Goal: Task Accomplishment & Management: Manage account settings

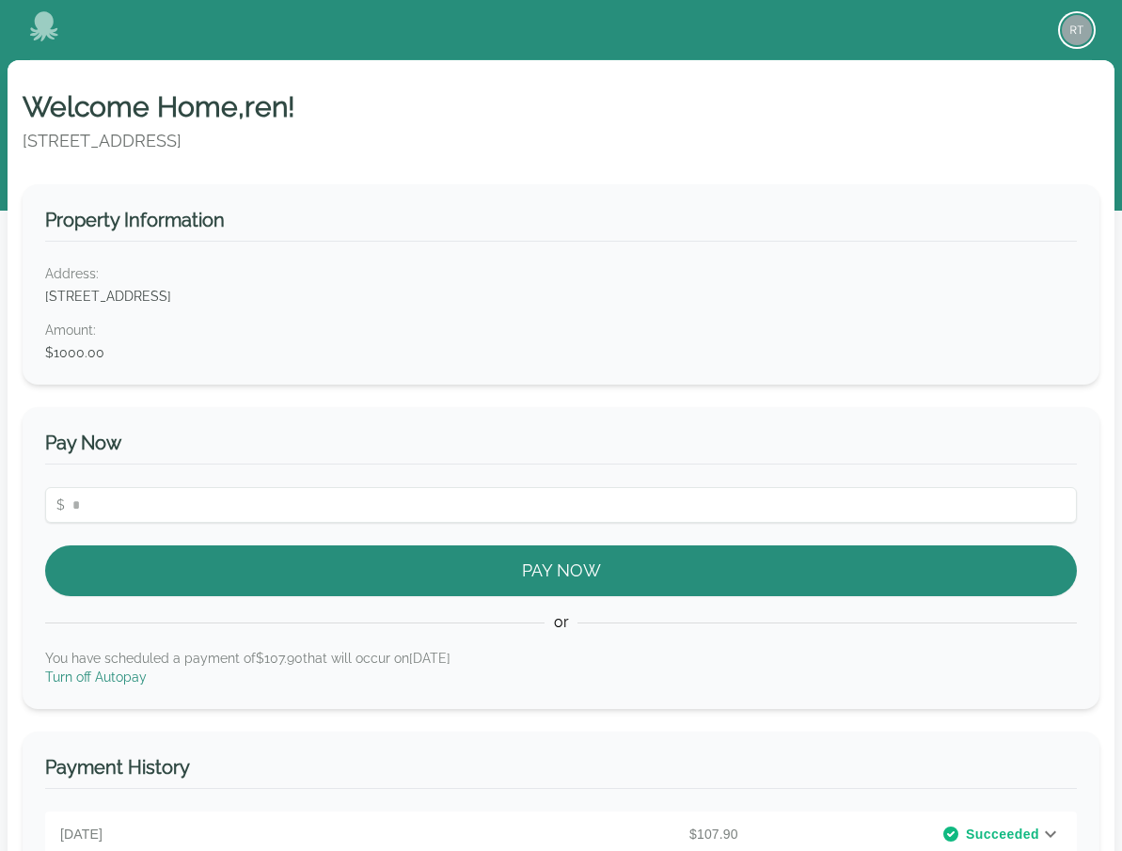
click at [1076, 25] on img "button" at bounding box center [1077, 30] width 30 height 30
click at [968, 99] on button "Sign out" at bounding box center [1001, 104] width 181 height 34
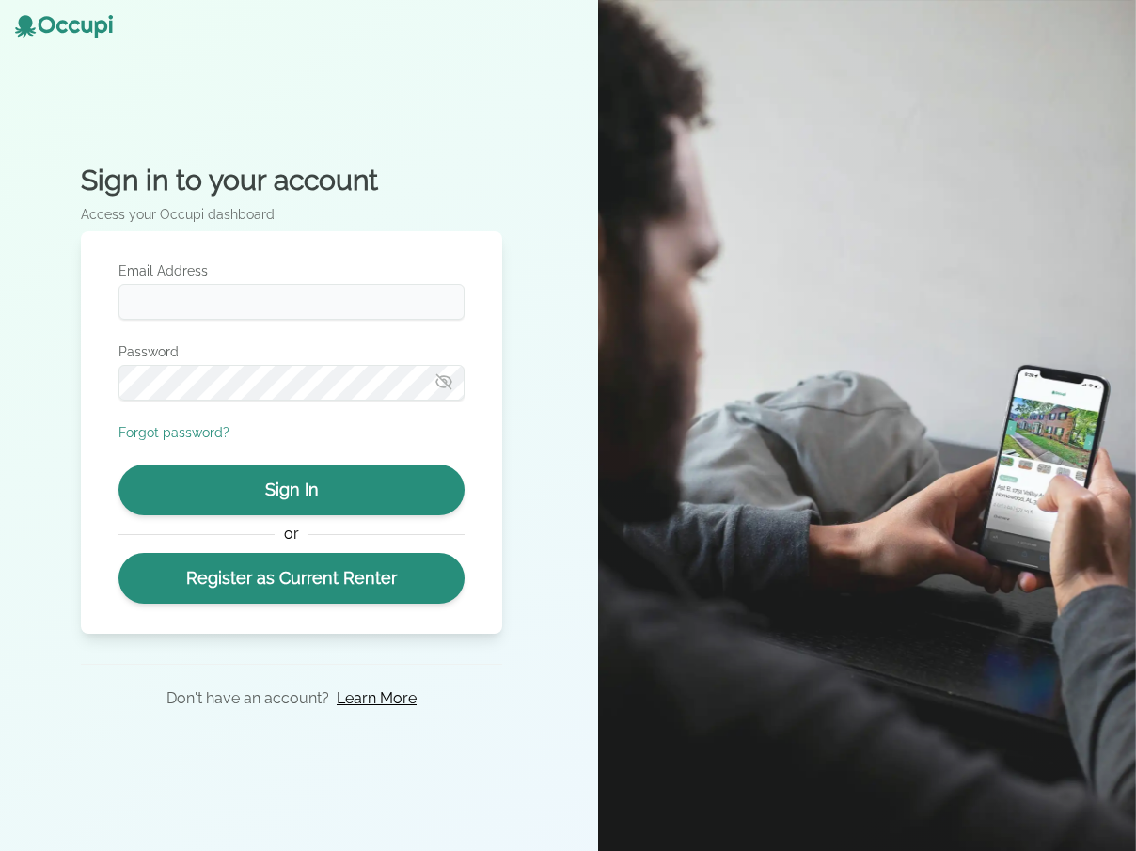
click at [932, 361] on img at bounding box center [867, 425] width 538 height 851
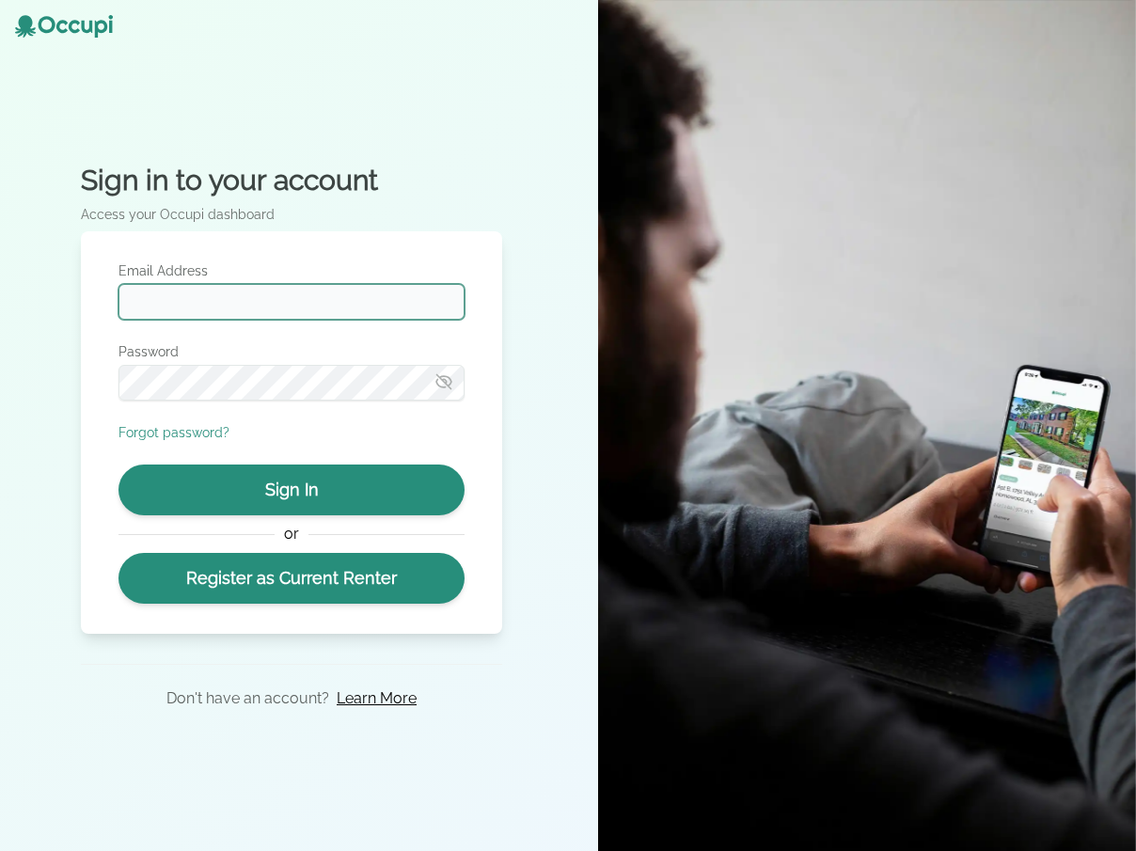
click at [428, 295] on input "Email Address" at bounding box center [291, 302] width 346 height 36
type input "**********"
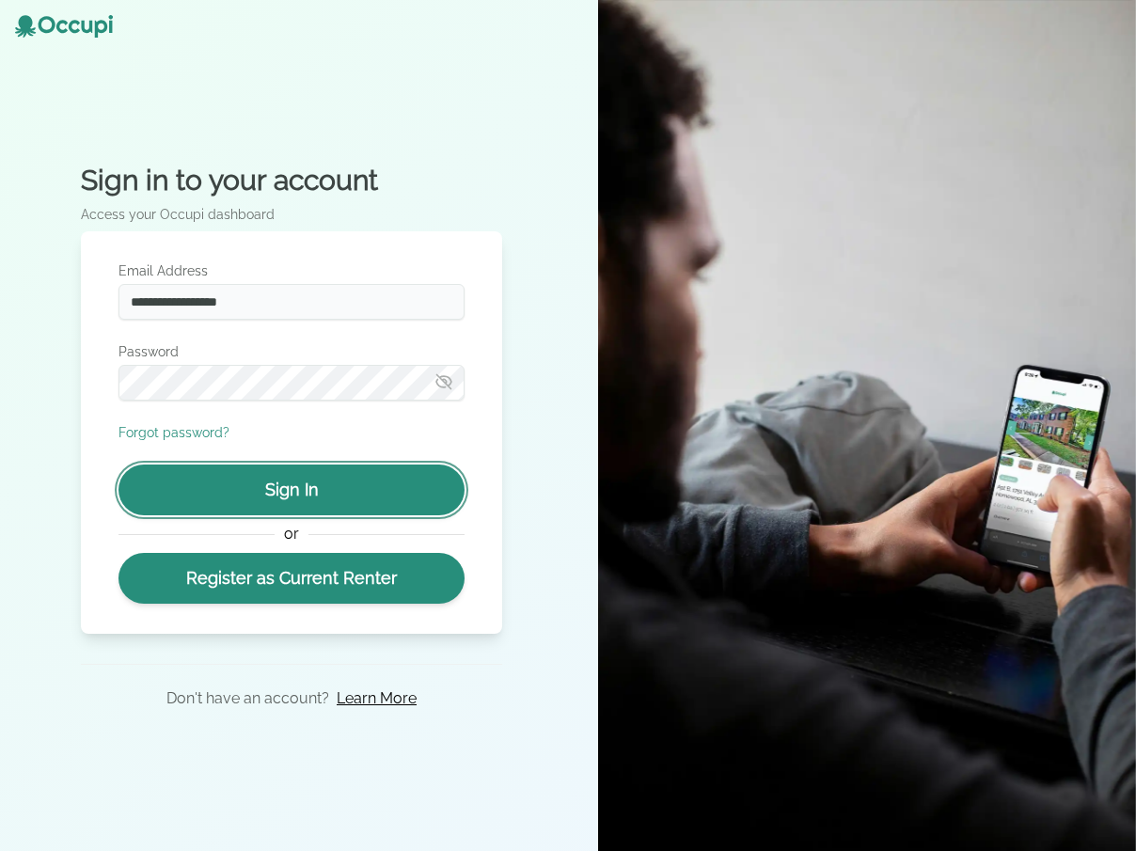
drag, startPoint x: 302, startPoint y: 499, endPoint x: 319, endPoint y: 497, distance: 17.0
click at [302, 499] on button "Sign In" at bounding box center [291, 490] width 346 height 51
